Goal: Information Seeking & Learning: Learn about a topic

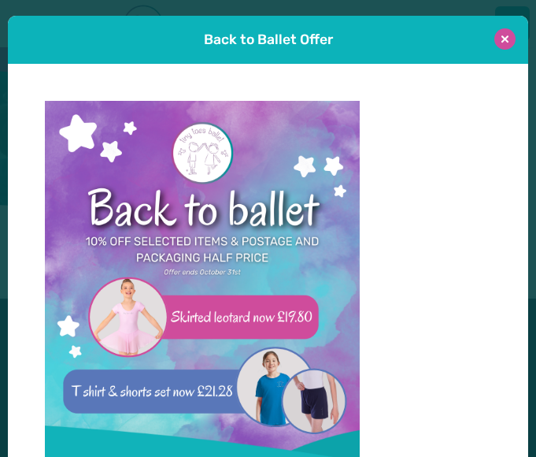
click at [497, 43] on button at bounding box center [505, 38] width 21 height 21
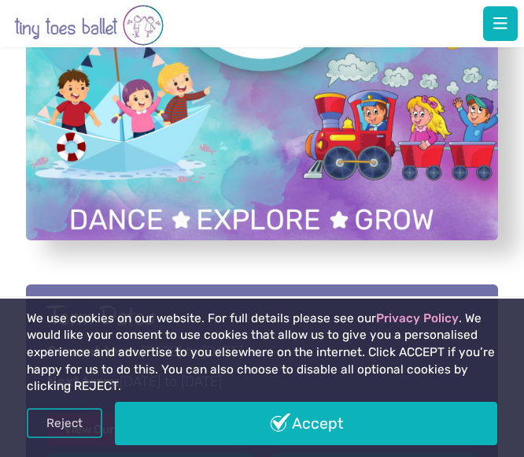
scroll to position [932, 0]
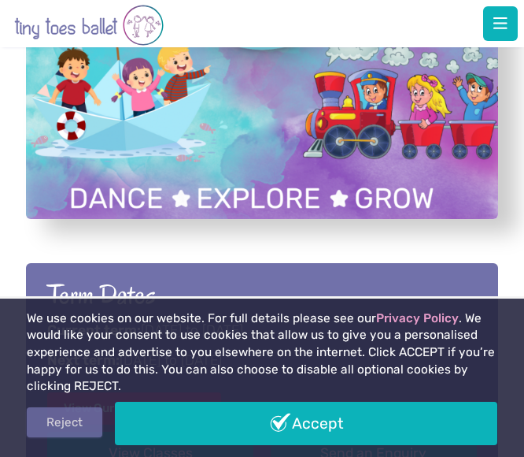
click at [65, 427] on link "Reject" at bounding box center [65, 422] width 76 height 30
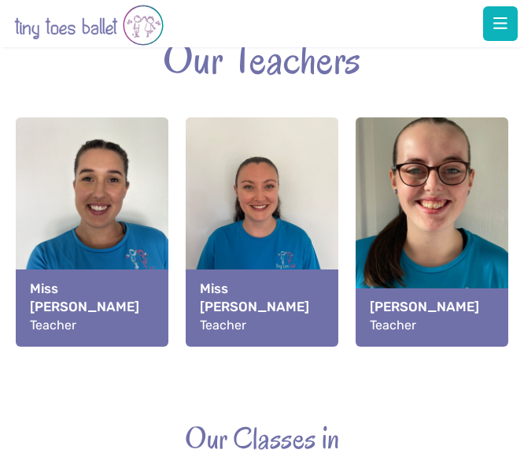
scroll to position [2349, 0]
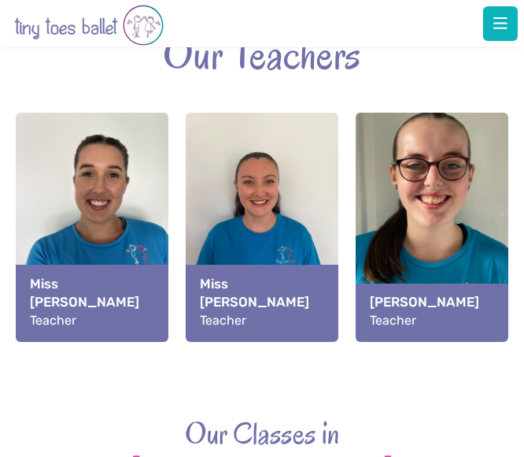
click at [200, 296] on div "Tiny toes ballet offers fun inclusive toddler & kids dance classes that nurture…" at bounding box center [262, 65] width 524 height 4041
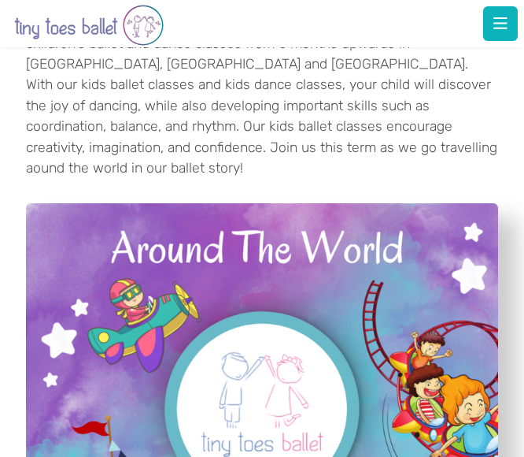
scroll to position [486, 0]
